Goal: Obtain resource: Download file/media

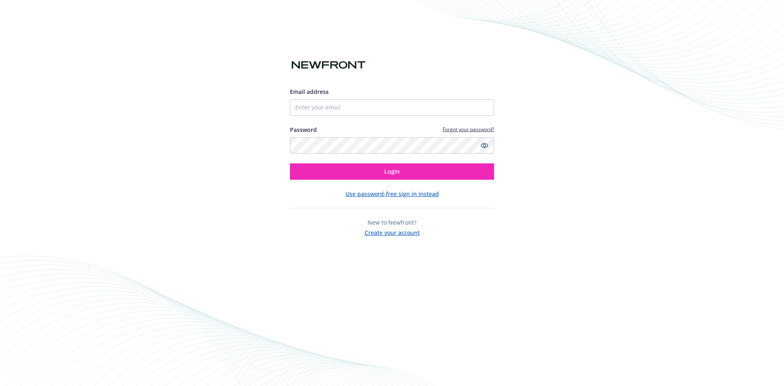
type input "[PERSON_NAME][EMAIL_ADDRESS][PERSON_NAME][DOMAIN_NAME]"
click at [290, 163] on button "Login" at bounding box center [392, 171] width 204 height 16
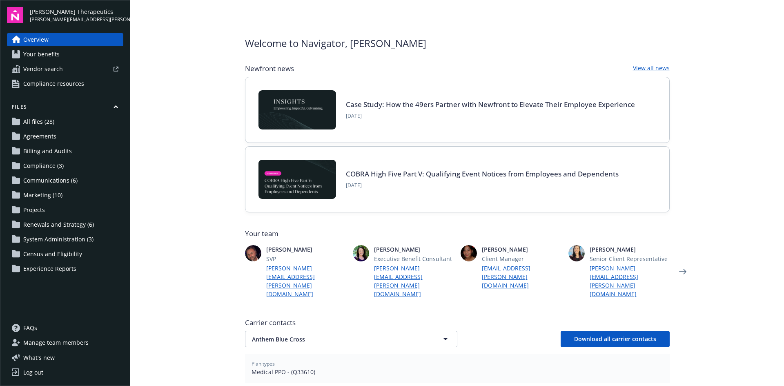
drag, startPoint x: 52, startPoint y: 125, endPoint x: 55, endPoint y: 129, distance: 4.6
click at [52, 125] on span "All files (28)" at bounding box center [38, 121] width 31 height 13
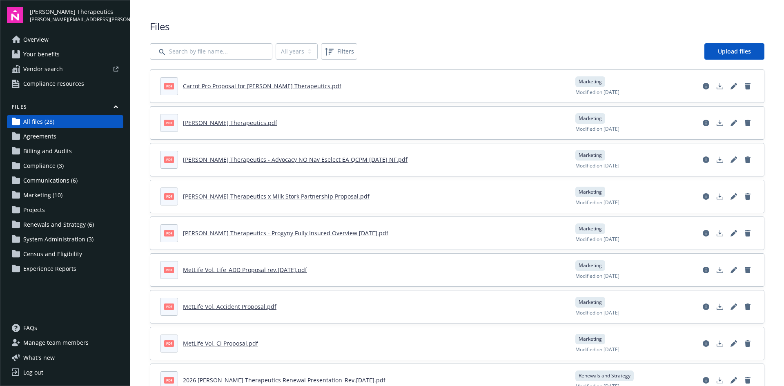
scroll to position [41, 0]
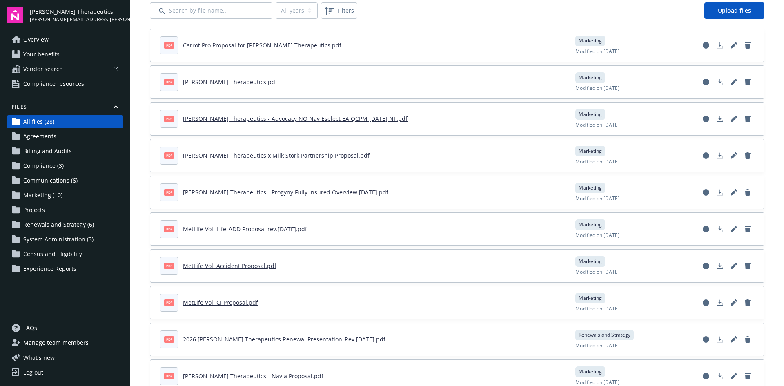
click at [233, 342] on link "2026 Vera Therapeutics Renewal Presentation_Rev.9.10.25.pdf" at bounding box center [284, 339] width 202 height 8
